Goal: Information Seeking & Learning: Learn about a topic

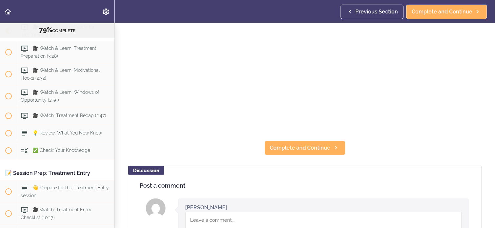
scroll to position [125, 0]
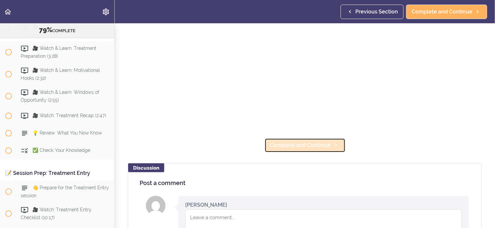
click at [289, 141] on span "Complete and Continue" at bounding box center [300, 145] width 61 height 8
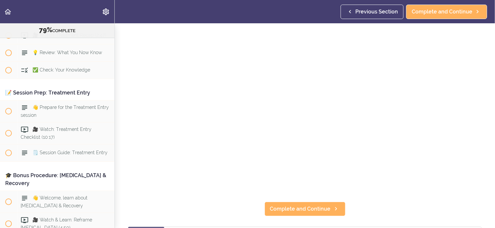
scroll to position [66, 0]
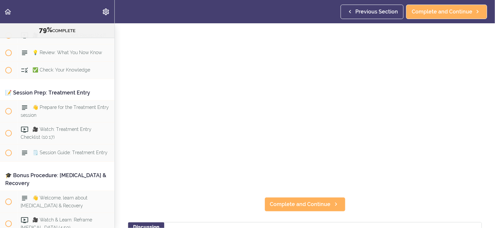
click at [361, 213] on section "Online Program: CRAFT Training for Professionals (Trainer-Led) 79% COMPLETE 📜In…" at bounding box center [247, 125] width 495 height 205
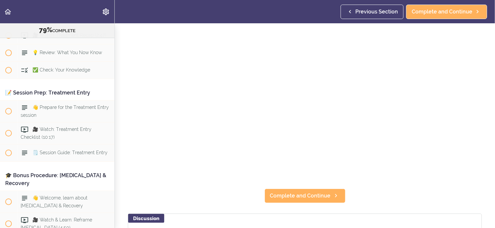
scroll to position [79, 0]
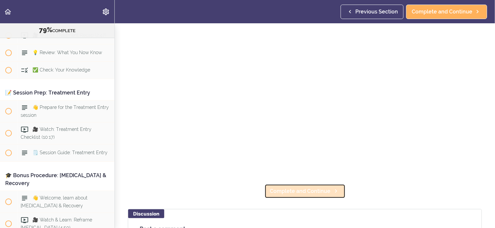
click at [302, 188] on span "Complete and Continue" at bounding box center [300, 191] width 61 height 8
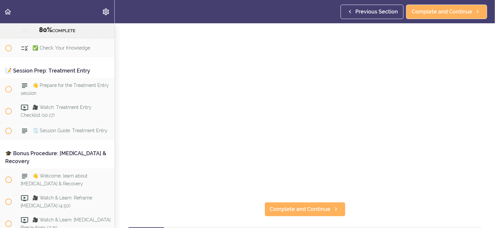
scroll to position [66, 0]
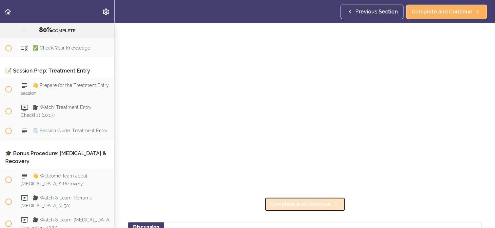
click at [324, 197] on link "Complete and Continue" at bounding box center [305, 204] width 81 height 14
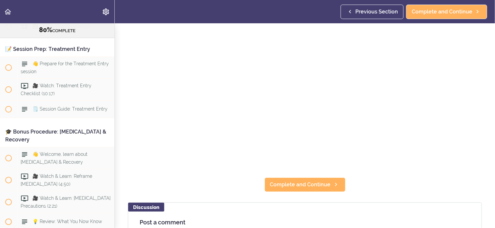
scroll to position [72, 0]
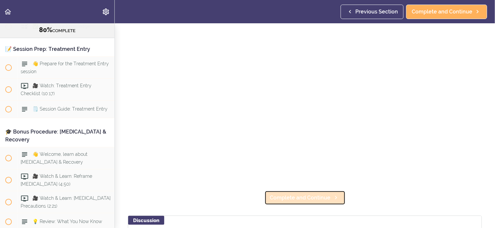
click at [295, 197] on span "Complete and Continue" at bounding box center [300, 198] width 61 height 8
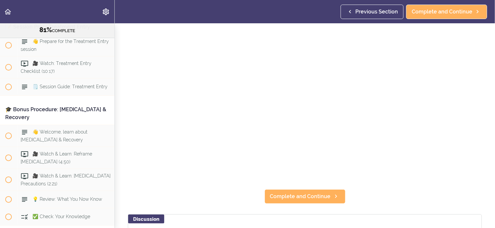
scroll to position [79, 0]
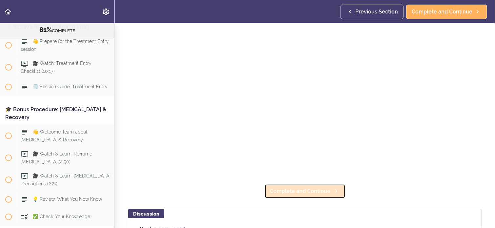
click at [320, 189] on span "Complete and Continue" at bounding box center [300, 191] width 61 height 8
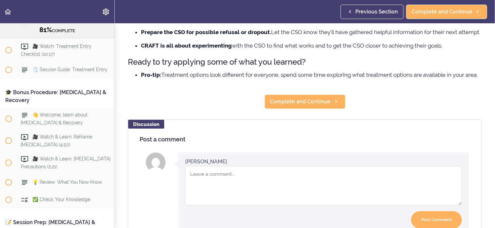
scroll to position [166, 0]
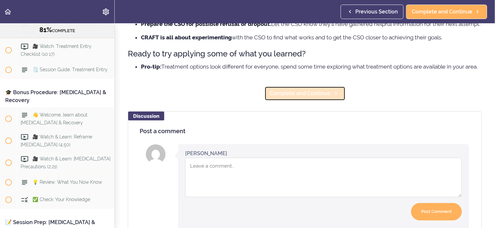
click at [300, 97] on span "Complete and Continue" at bounding box center [300, 94] width 61 height 8
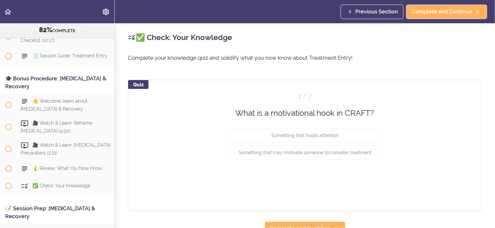
scroll to position [3706, 0]
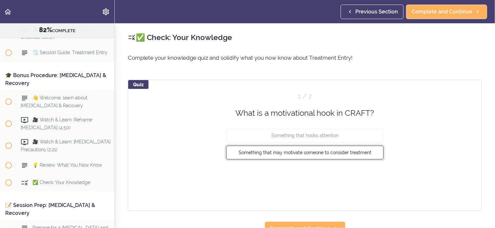
click at [333, 155] on button "Something that may motivate someone to consider treatment" at bounding box center [304, 153] width 157 height 14
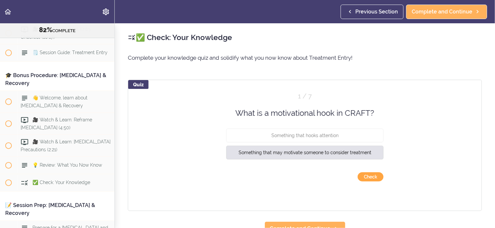
click at [363, 175] on button "Check" at bounding box center [371, 176] width 26 height 9
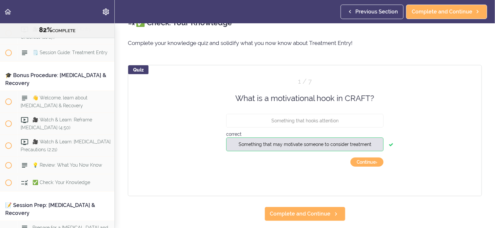
scroll to position [26, 0]
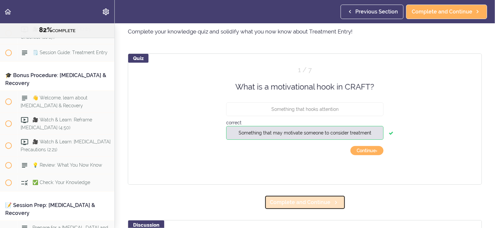
click at [289, 205] on span "Complete and Continue" at bounding box center [300, 202] width 61 height 8
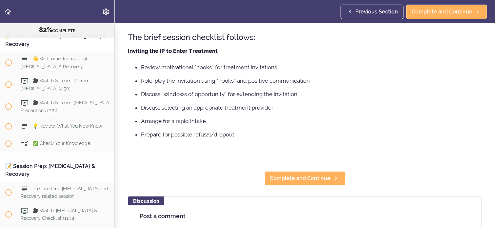
scroll to position [105, 0]
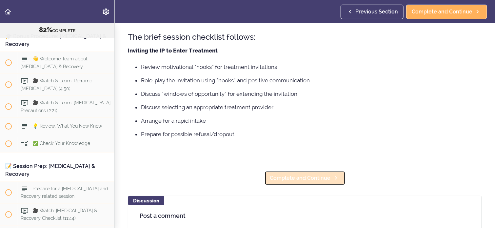
click at [310, 178] on span "Complete and Continue" at bounding box center [300, 178] width 61 height 8
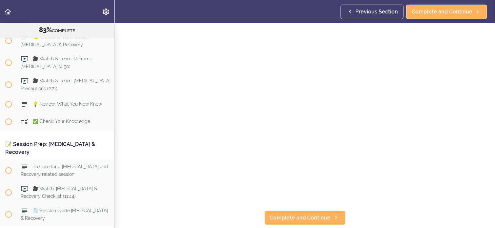
scroll to position [52, 0]
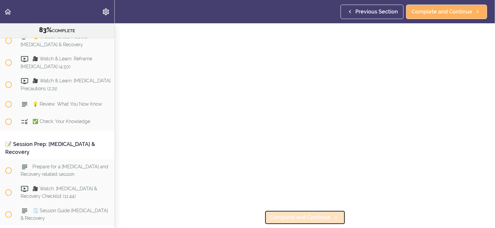
click at [288, 218] on span "Complete and Continue" at bounding box center [300, 218] width 61 height 8
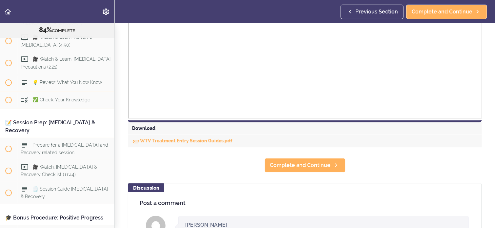
scroll to position [249, 0]
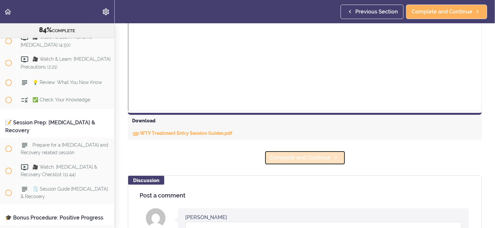
click at [307, 157] on span "Complete and Continue" at bounding box center [300, 158] width 61 height 8
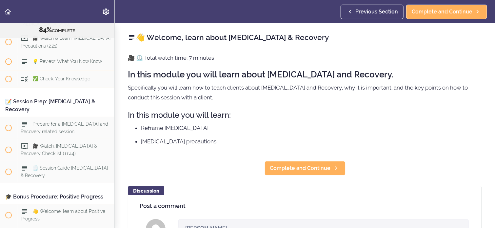
scroll to position [3840, 0]
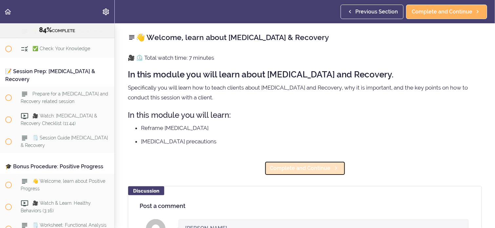
click at [293, 166] on span "Complete and Continue" at bounding box center [300, 168] width 61 height 8
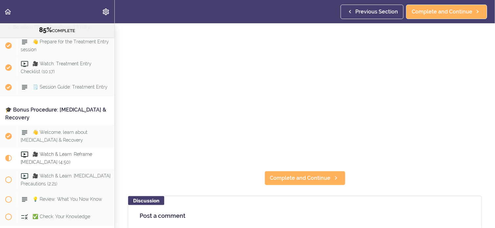
scroll to position [3685, 0]
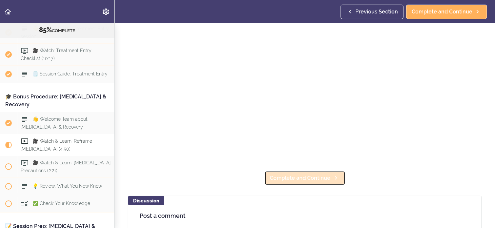
click at [326, 178] on span "Complete and Continue" at bounding box center [300, 178] width 61 height 8
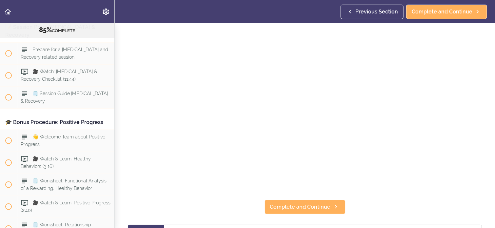
scroll to position [66, 0]
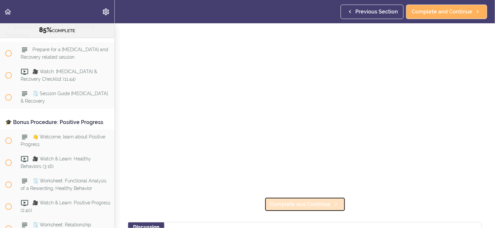
click at [308, 201] on span "Complete and Continue" at bounding box center [300, 204] width 61 height 8
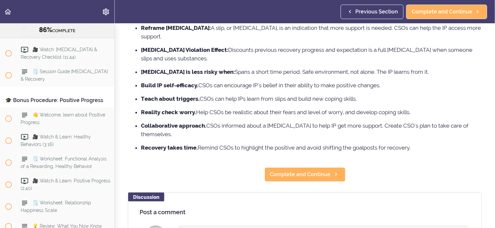
scroll to position [105, 0]
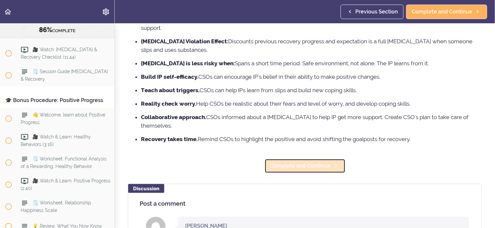
click at [307, 162] on span "Complete and Continue" at bounding box center [300, 166] width 61 height 8
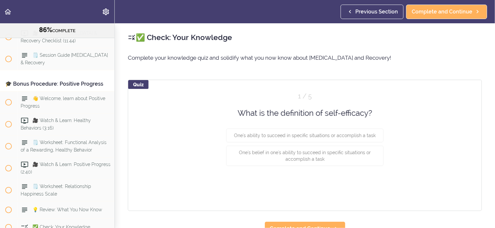
scroll to position [3923, 0]
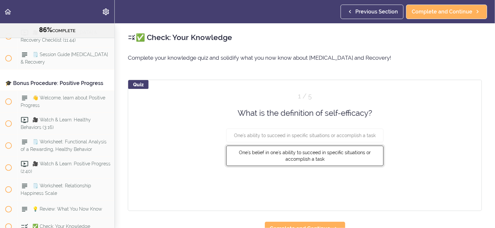
click at [322, 157] on button "One's belief in one's ability to succeed in specific situations or accomplish a…" at bounding box center [304, 156] width 157 height 20
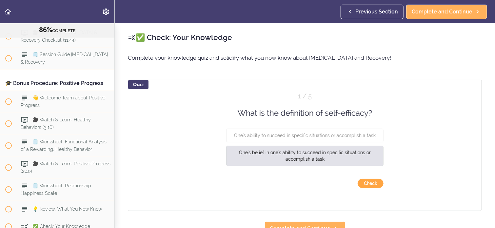
click at [361, 181] on button "Check" at bounding box center [371, 183] width 26 height 9
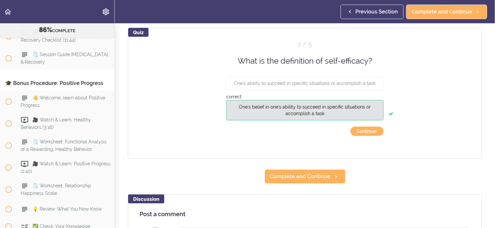
scroll to position [52, 0]
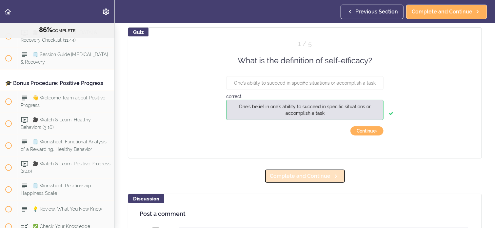
click at [304, 177] on span "Complete and Continue" at bounding box center [300, 176] width 61 height 8
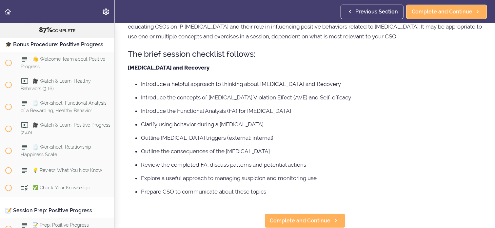
scroll to position [82, 0]
click at [280, 217] on span "Complete and Continue" at bounding box center [300, 221] width 61 height 8
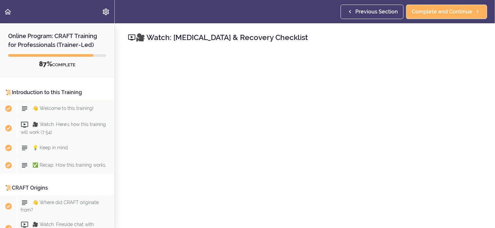
click at [332, 38] on h2 "🎥 Watch: [MEDICAL_DATA] & Recovery Checklist" at bounding box center [305, 37] width 354 height 11
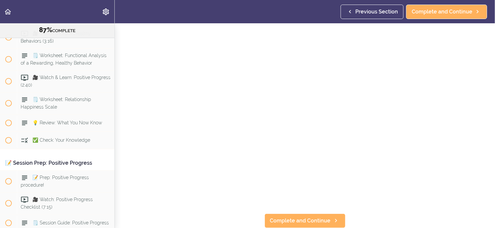
scroll to position [4020, 0]
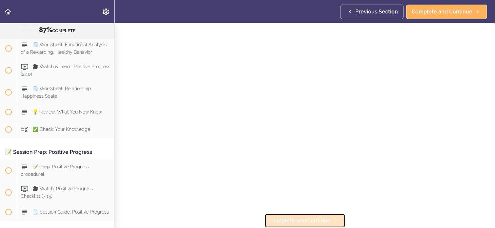
click at [310, 218] on span "Complete and Continue" at bounding box center [300, 221] width 61 height 8
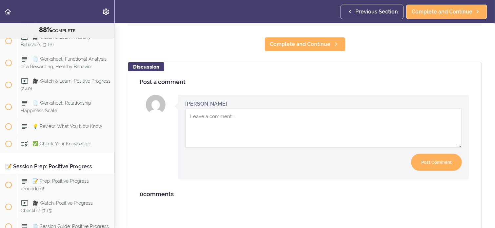
scroll to position [369, 0]
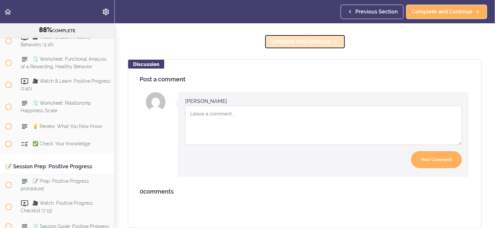
click at [295, 39] on span "Complete and Continue" at bounding box center [300, 42] width 61 height 8
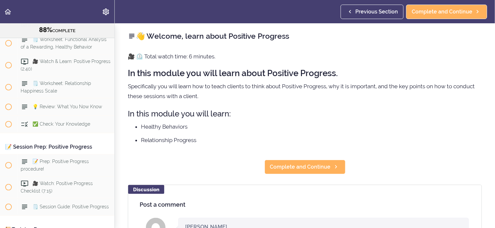
scroll to position [4049, 0]
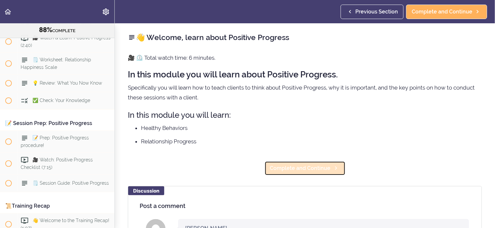
click at [320, 170] on span "Complete and Continue" at bounding box center [300, 168] width 61 height 8
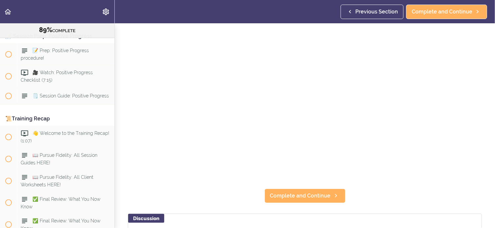
scroll to position [87, 0]
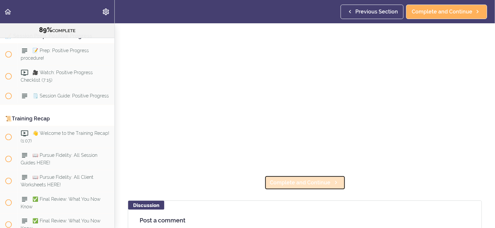
click at [321, 183] on span "Complete and Continue" at bounding box center [300, 183] width 61 height 8
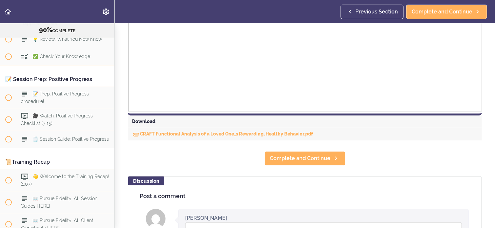
scroll to position [249, 0]
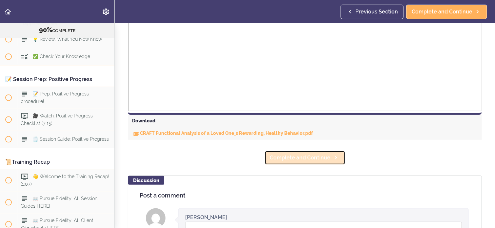
click at [291, 156] on span "Complete and Continue" at bounding box center [300, 158] width 61 height 8
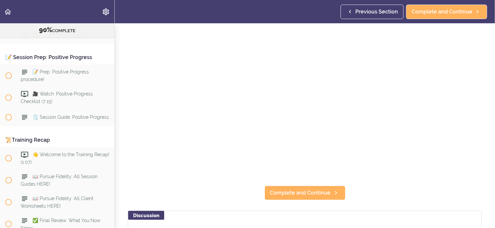
scroll to position [83, 0]
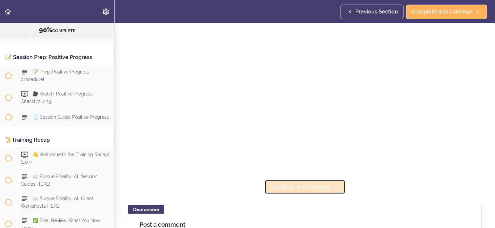
click at [307, 185] on span "Complete and Continue" at bounding box center [300, 187] width 61 height 8
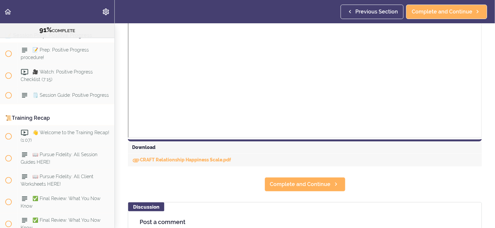
scroll to position [227, 0]
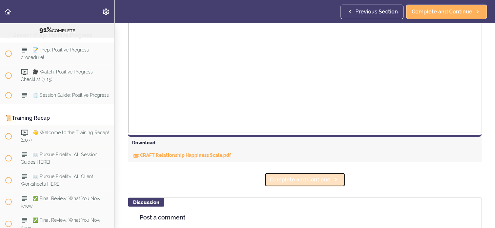
click at [315, 177] on span "Complete and Continue" at bounding box center [300, 180] width 61 height 8
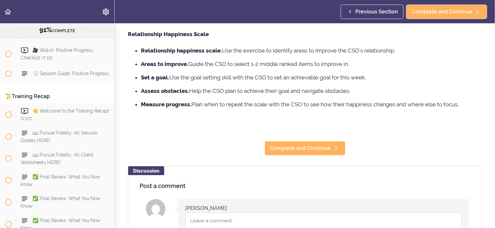
scroll to position [144, 0]
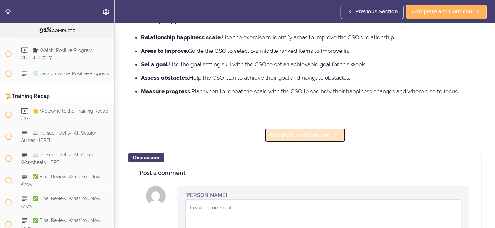
click at [318, 139] on span "Complete and Continue" at bounding box center [300, 135] width 61 height 8
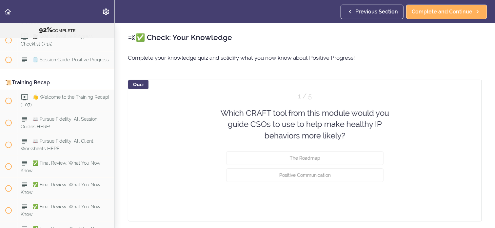
scroll to position [4176, 0]
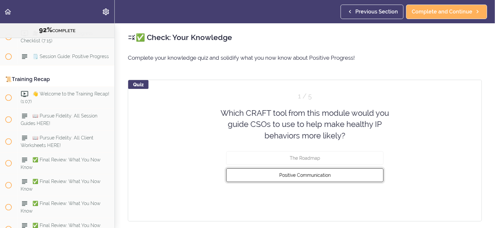
click at [327, 174] on span "Positive Communication" at bounding box center [306, 175] width 52 height 5
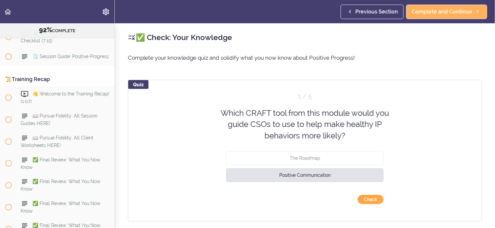
click at [361, 198] on button "Check" at bounding box center [371, 199] width 26 height 9
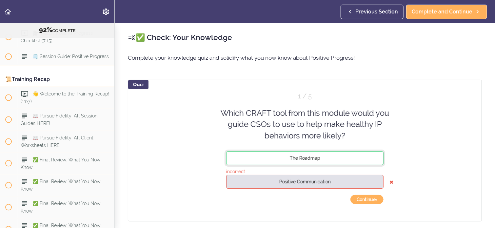
click at [294, 157] on span "The Roadmap" at bounding box center [305, 158] width 31 height 5
click at [356, 197] on button "Continue ›" at bounding box center [367, 199] width 33 height 9
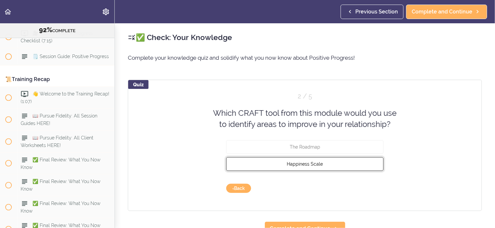
click at [319, 164] on span "Happiness Scale" at bounding box center [305, 163] width 36 height 5
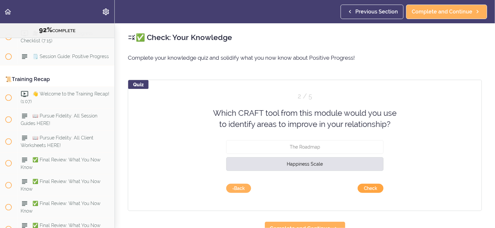
click at [365, 187] on button "Check" at bounding box center [371, 188] width 26 height 9
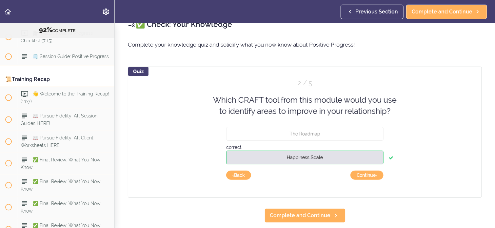
scroll to position [26, 0]
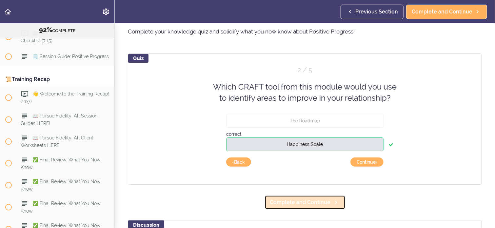
click at [294, 203] on span "Complete and Continue" at bounding box center [300, 202] width 61 height 8
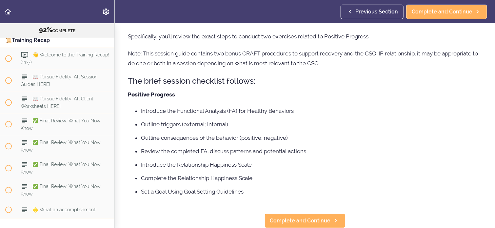
scroll to position [62, 0]
click at [301, 218] on span "Complete and Continue" at bounding box center [300, 221] width 61 height 8
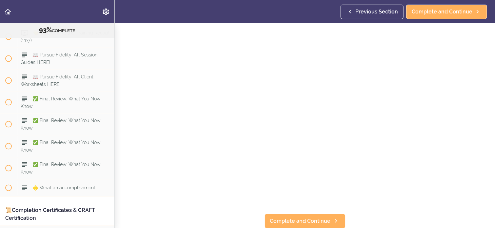
scroll to position [51, 0]
click at [309, 218] on span "Complete and Continue" at bounding box center [300, 221] width 61 height 8
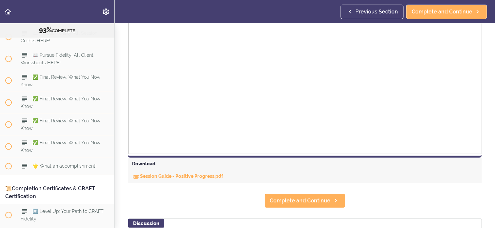
scroll to position [218, 0]
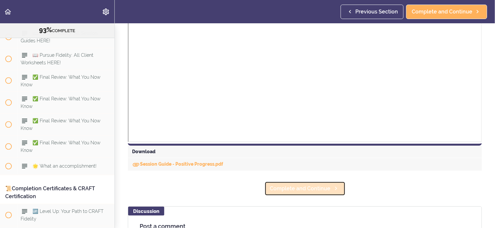
click at [313, 189] on span "Complete and Continue" at bounding box center [300, 189] width 61 height 8
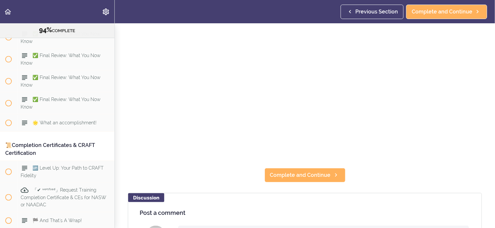
scroll to position [210, 0]
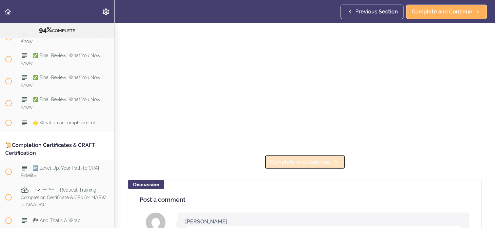
click at [282, 159] on span "Complete and Continue" at bounding box center [300, 162] width 61 height 8
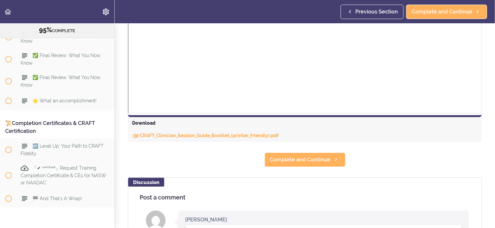
scroll to position [678, 0]
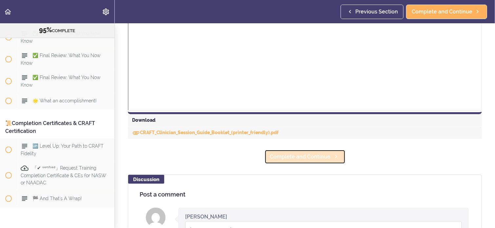
click at [316, 155] on span "Complete and Continue" at bounding box center [300, 157] width 61 height 8
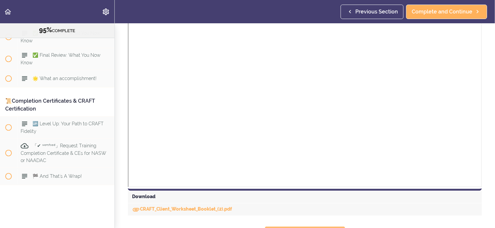
scroll to position [594, 0]
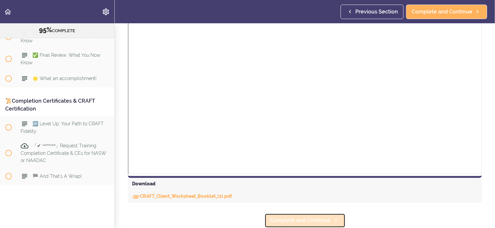
click at [288, 217] on span "Complete and Continue" at bounding box center [300, 221] width 61 height 8
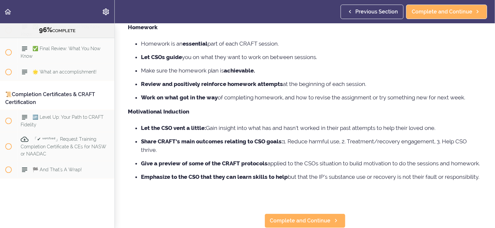
scroll to position [173, 0]
click at [298, 217] on span "Complete and Continue" at bounding box center [300, 221] width 61 height 8
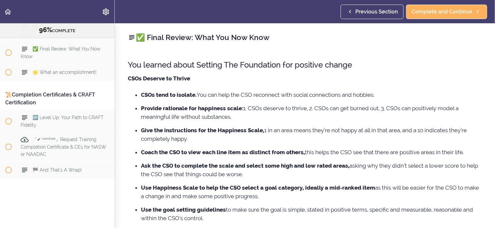
scroll to position [4389, 0]
